Goal: Task Accomplishment & Management: Manage account settings

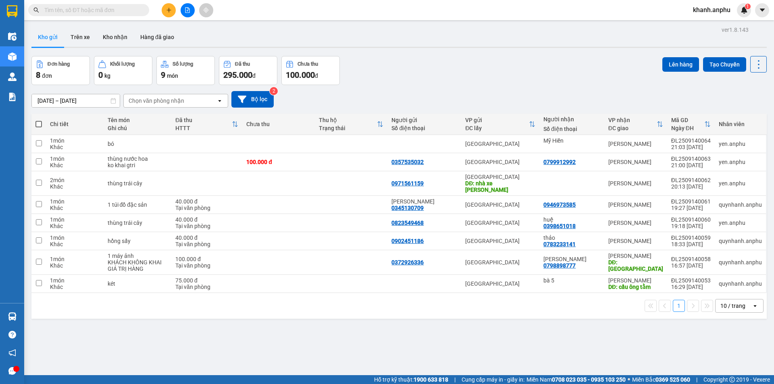
click at [722, 7] on span "khanh.anphu" at bounding box center [712, 10] width 50 height 10
click at [709, 28] on span "Đăng xuất" at bounding box center [716, 25] width 34 height 9
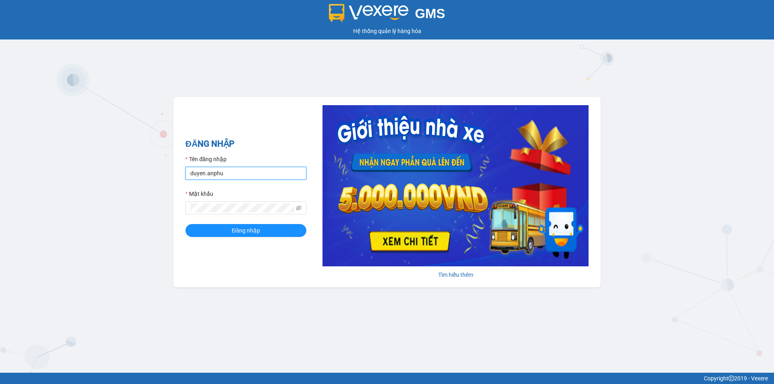
click at [250, 174] on input "duyen.anphu" at bounding box center [245, 173] width 121 height 13
type input "hoangson.anphu"
click at [252, 233] on span "Đăng nhập" at bounding box center [246, 230] width 28 height 9
